Goal: Task Accomplishment & Management: Use online tool/utility

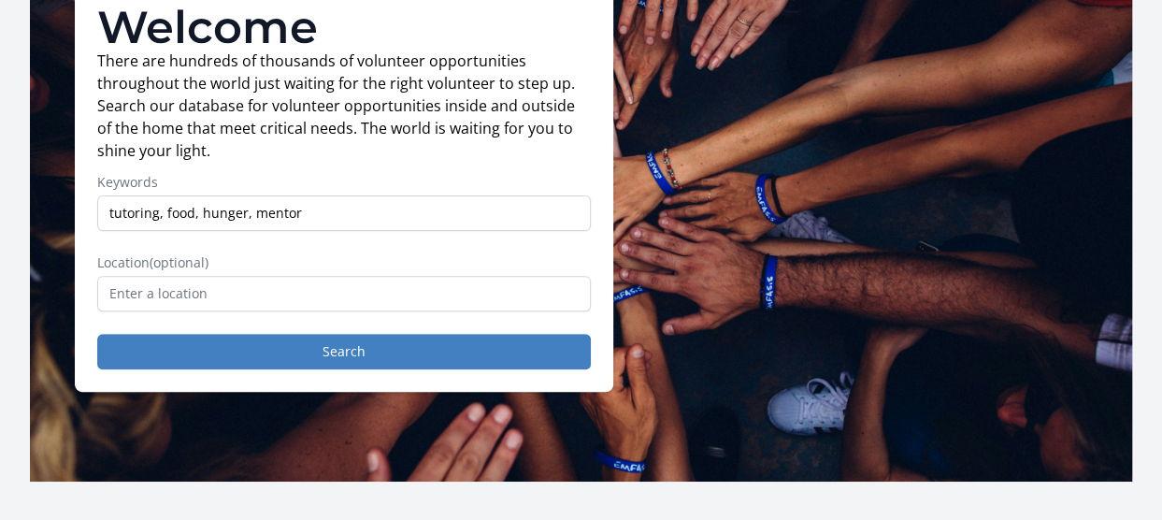
scroll to position [170, 0]
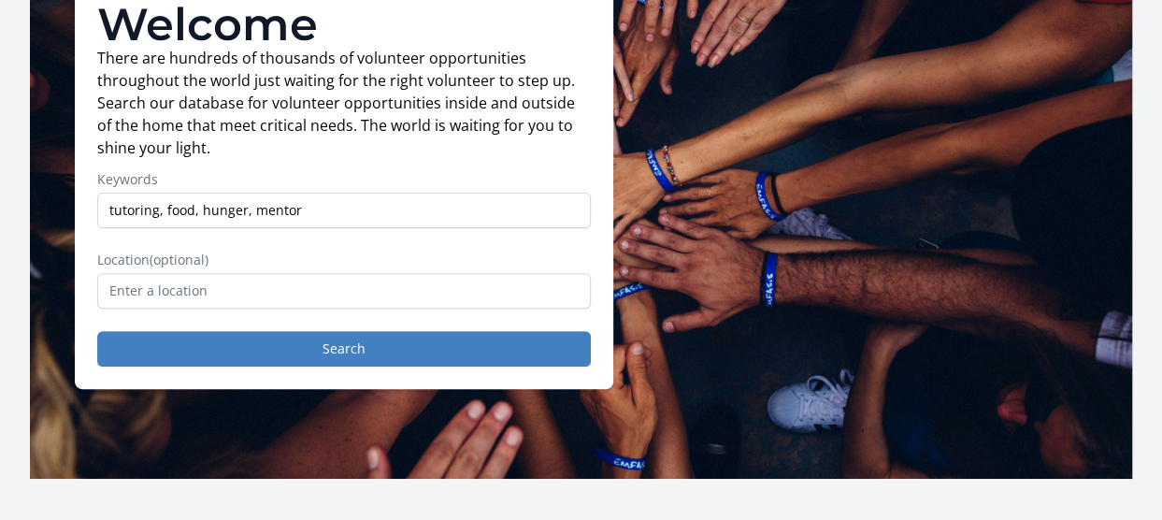
type input "tutoring, food, hunger, mentor"
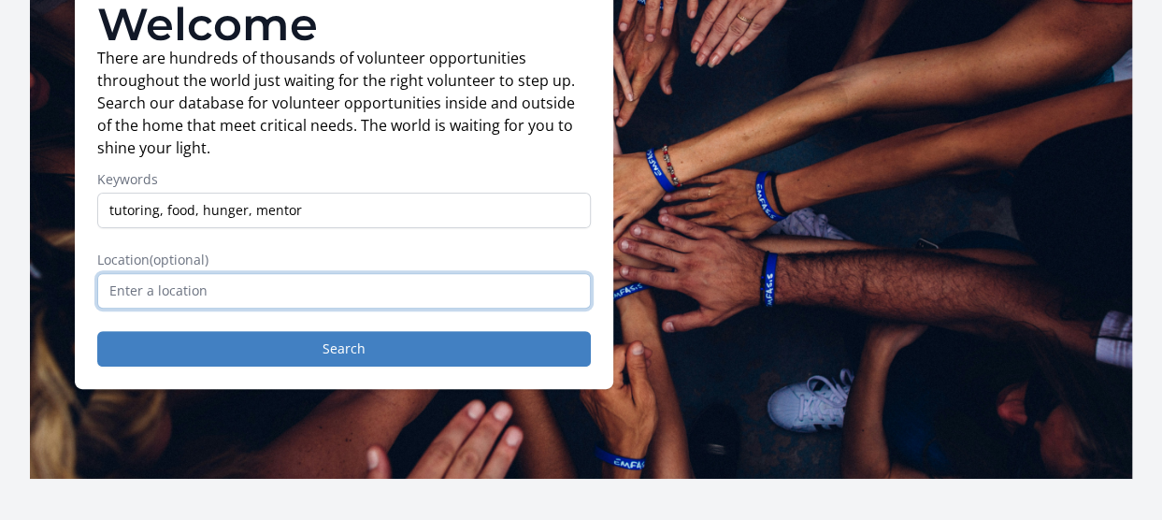
click at [352, 293] on input "text" at bounding box center [344, 291] width 494 height 36
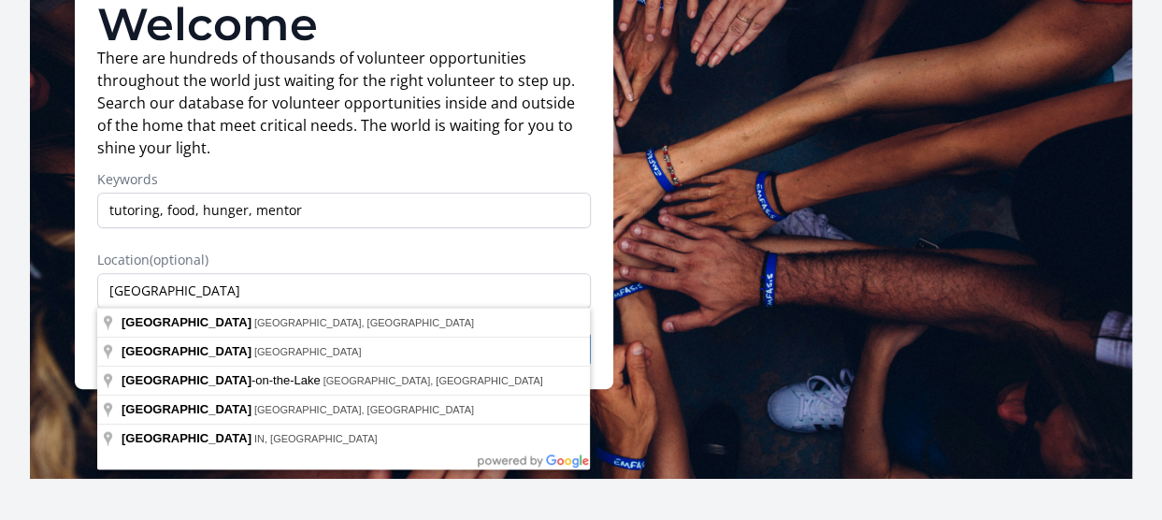
type input "[GEOGRAPHIC_DATA], [GEOGRAPHIC_DATA], [GEOGRAPHIC_DATA]"
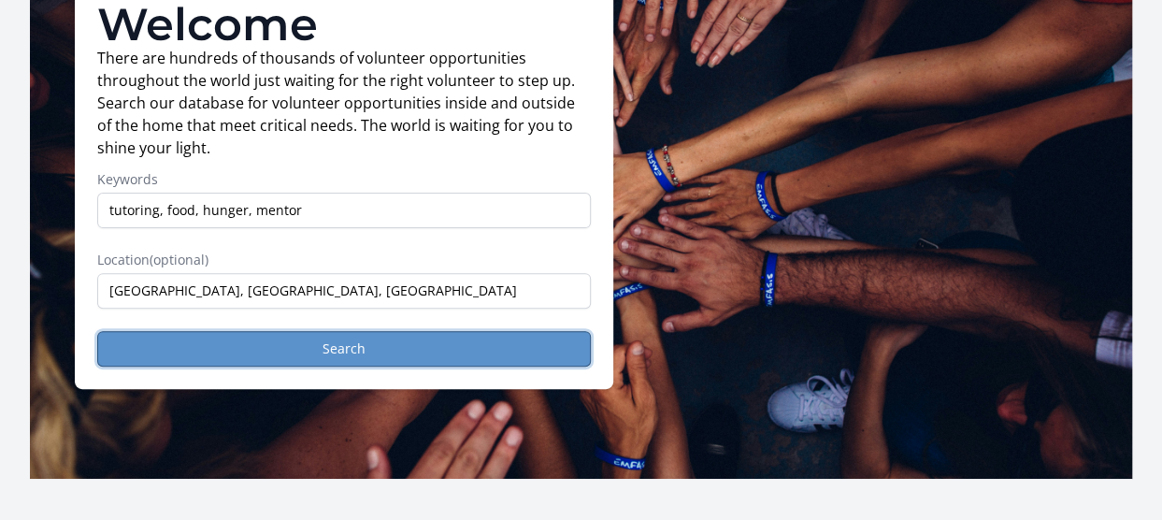
click at [309, 341] on button "Search" at bounding box center [344, 349] width 494 height 36
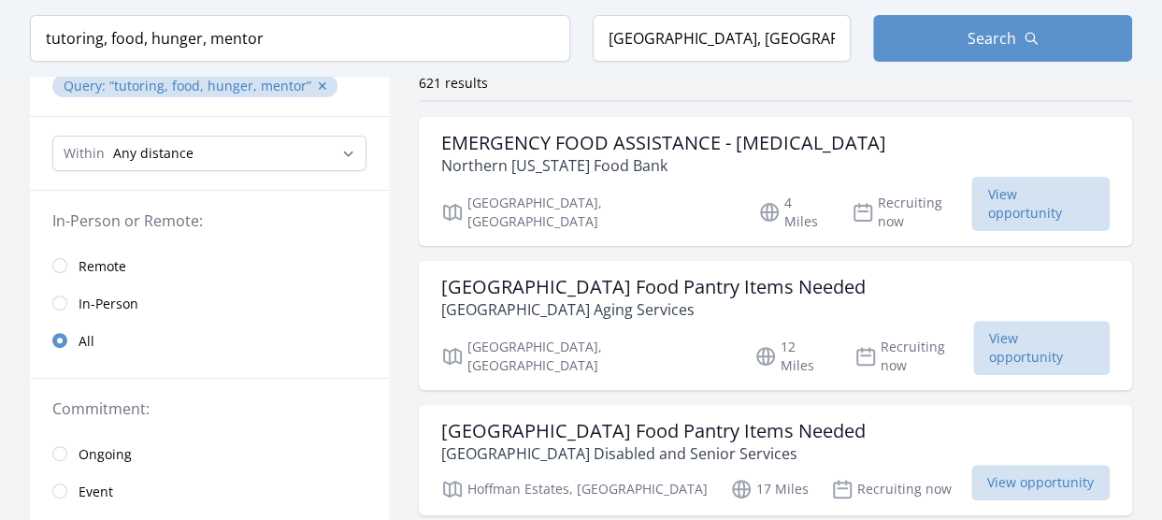
scroll to position [174, 0]
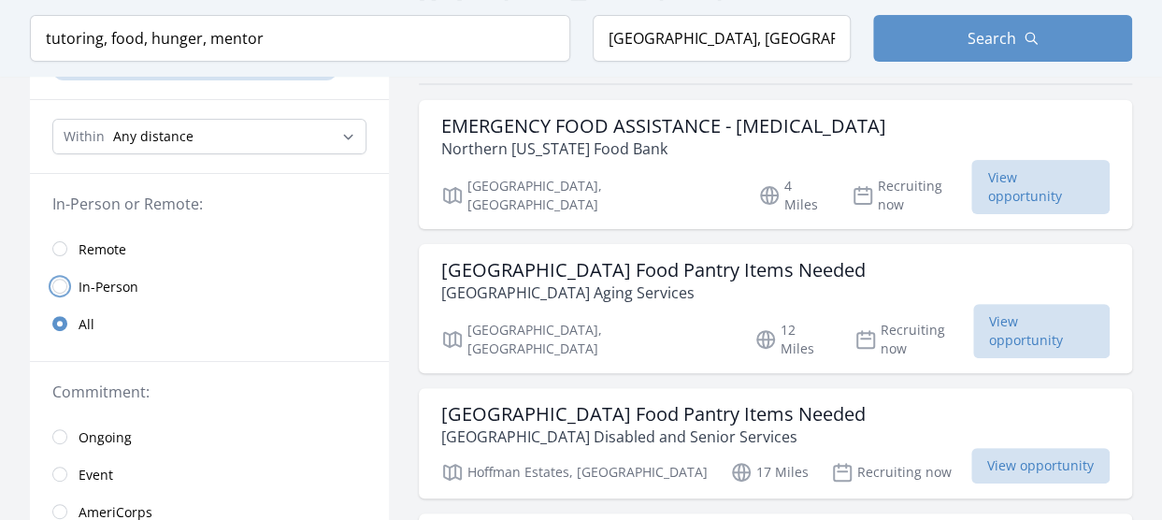
click at [58, 279] on input "radio" at bounding box center [59, 286] width 15 height 15
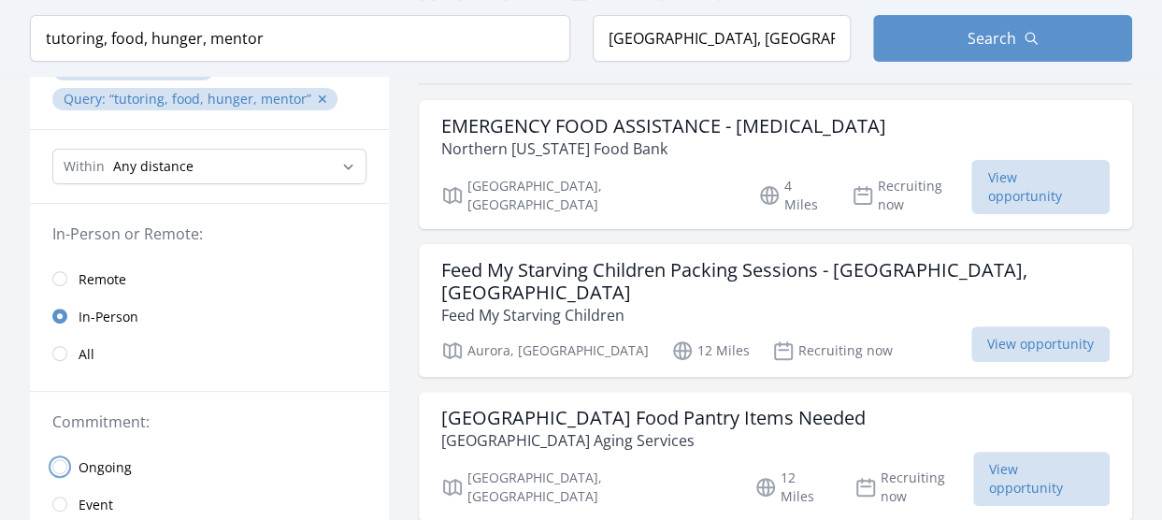
click at [62, 459] on input "radio" at bounding box center [59, 466] width 15 height 15
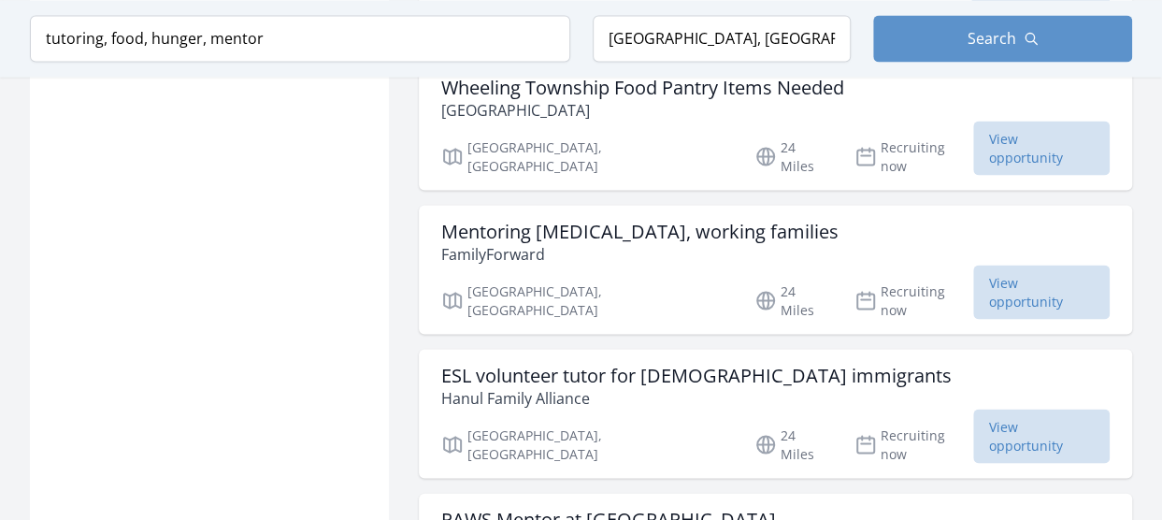
scroll to position [1696, 0]
